Goal: Task Accomplishment & Management: Manage account settings

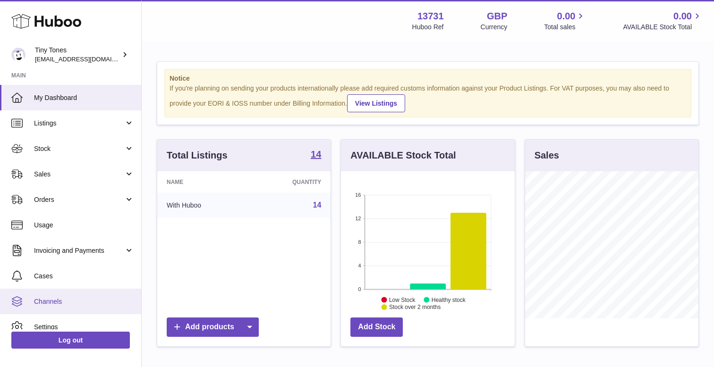
click at [42, 298] on span "Channels" at bounding box center [84, 301] width 100 height 9
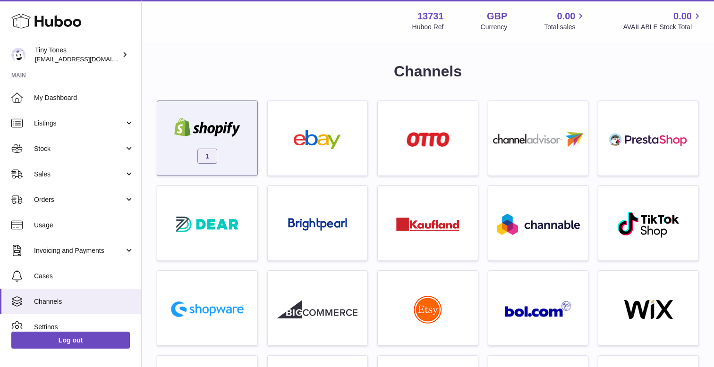
click at [221, 111] on div "1" at bounding box center [207, 140] width 91 height 60
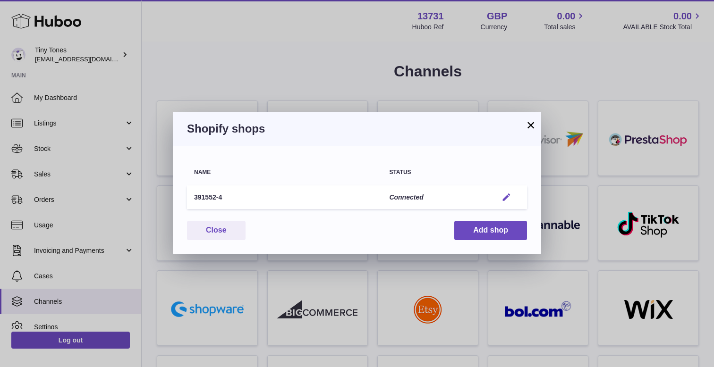
click at [502, 193] on em "button" at bounding box center [506, 198] width 10 height 10
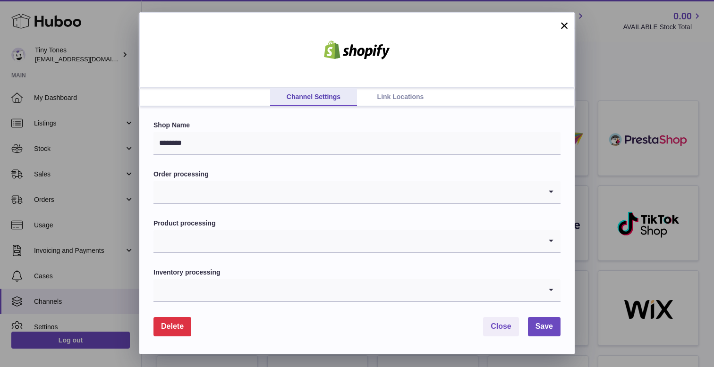
click at [402, 95] on link "Link Locations" at bounding box center [400, 97] width 87 height 18
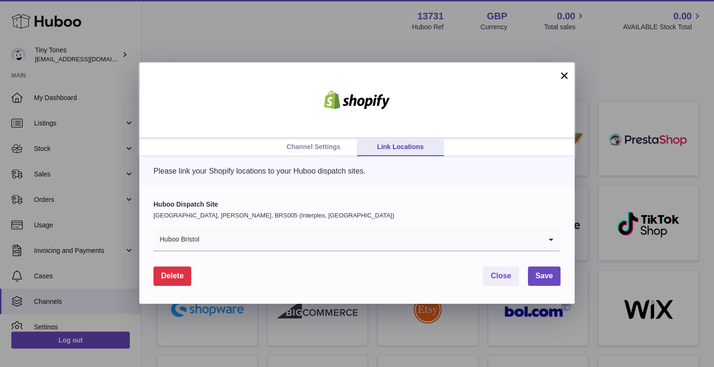
click at [253, 243] on input "Search for option" at bounding box center [371, 240] width 342 height 22
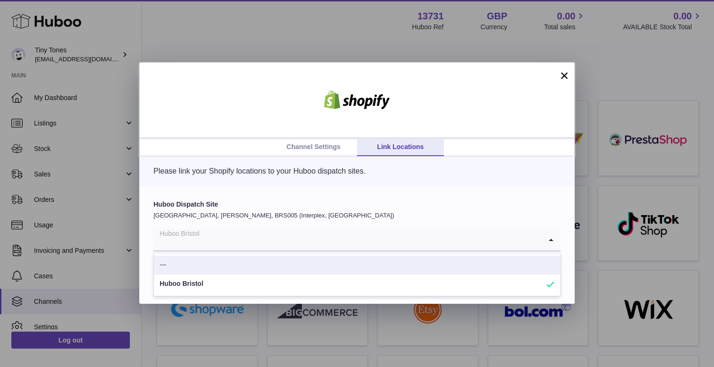
click at [321, 147] on link "Channel Settings" at bounding box center [313, 147] width 87 height 18
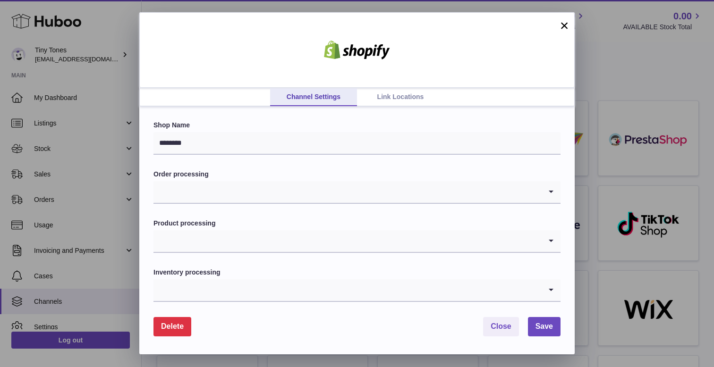
click at [400, 97] on link "Link Locations" at bounding box center [400, 97] width 87 height 18
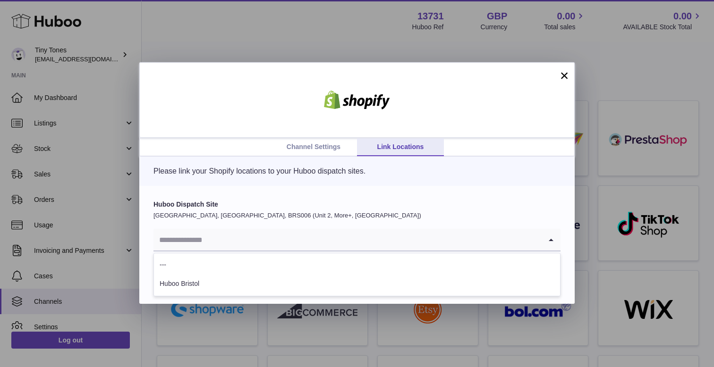
click at [225, 237] on input "Search for option" at bounding box center [347, 240] width 388 height 22
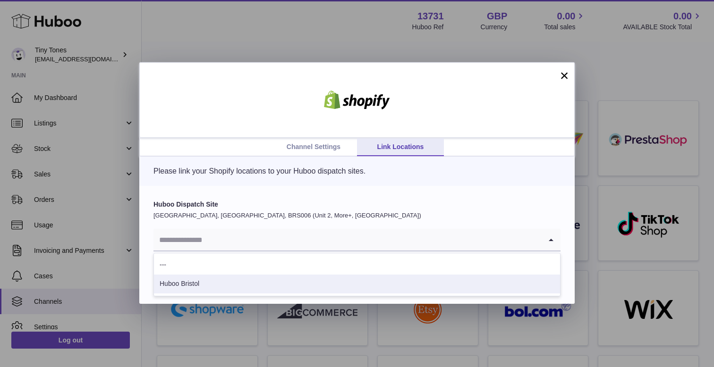
click at [205, 280] on li "Huboo Bristol" at bounding box center [357, 284] width 406 height 19
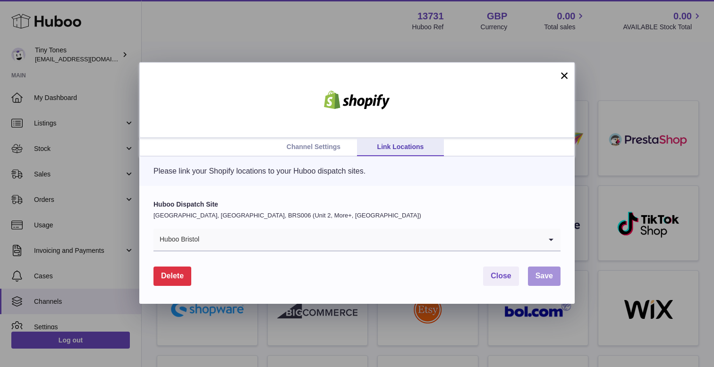
click at [553, 273] on button "Save" at bounding box center [544, 276] width 33 height 19
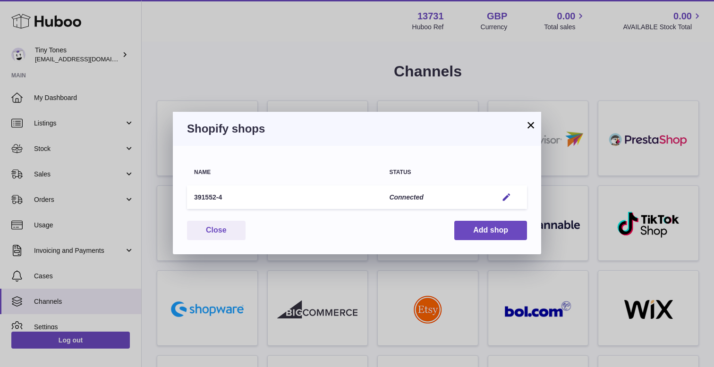
click at [528, 125] on button "×" at bounding box center [530, 124] width 11 height 11
